Goal: Find specific page/section: Find specific page/section

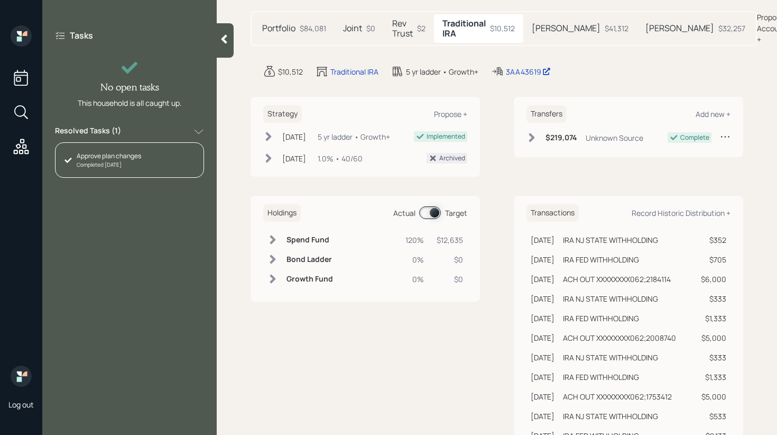
click at [226, 48] on div at bounding box center [225, 40] width 17 height 34
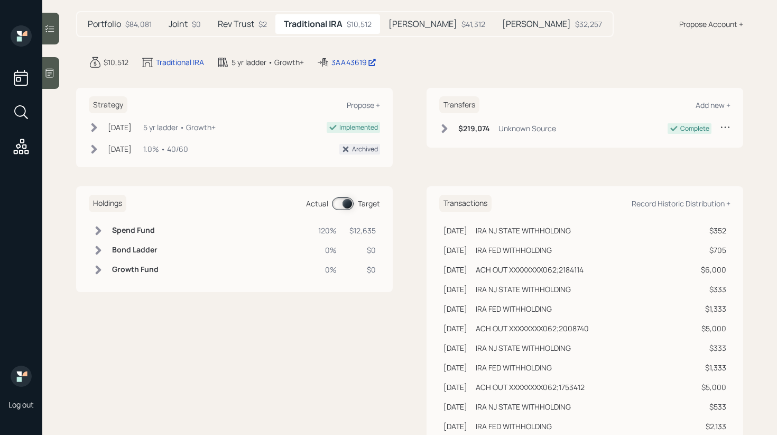
scroll to position [105, 0]
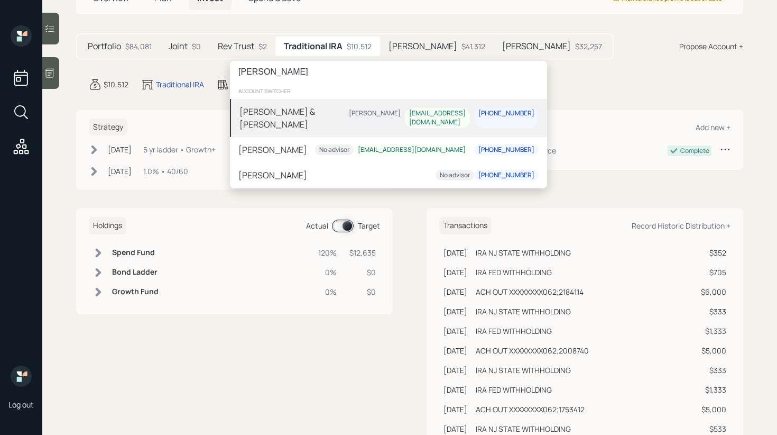
type input "[PERSON_NAME]"
click at [293, 114] on div "Robert Bailey & Bob Kubick" at bounding box center [292, 117] width 105 height 25
